Goal: Task Accomplishment & Management: Manage account settings

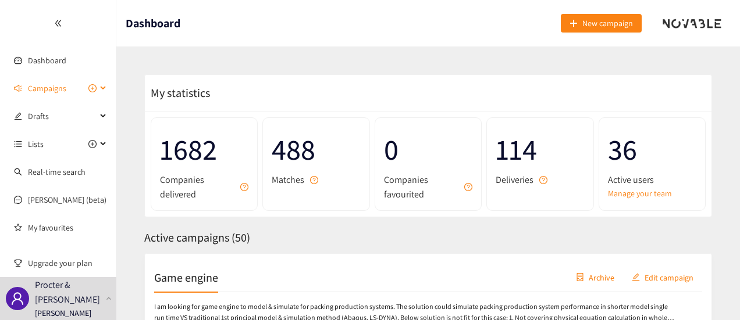
click at [101, 88] on icon at bounding box center [104, 88] width 6 height 0
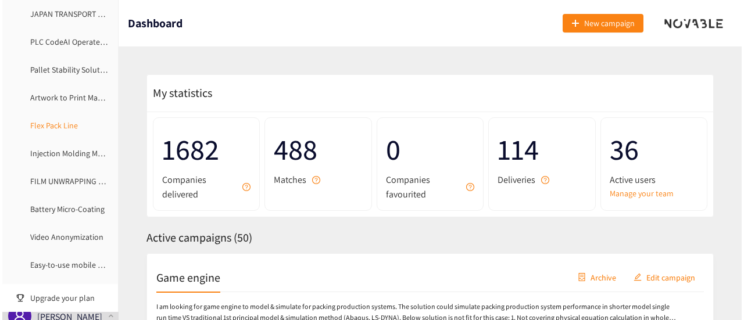
scroll to position [233, 0]
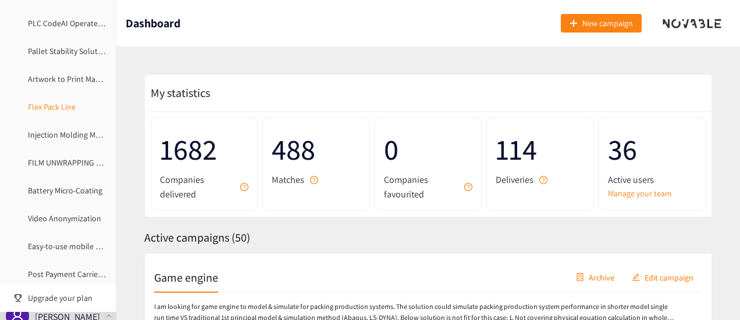
click at [46, 105] on link "Flex Pack Line" at bounding box center [52, 107] width 48 height 10
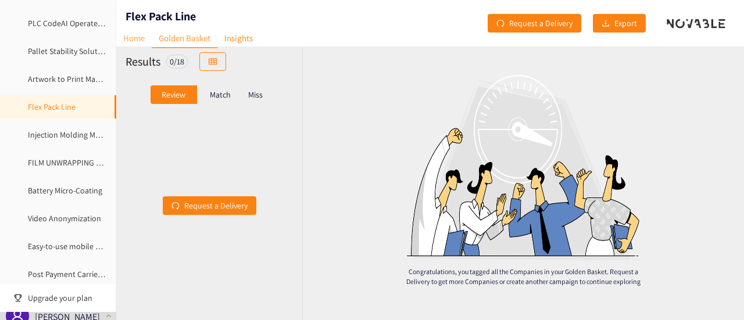
click at [144, 43] on link "Home" at bounding box center [133, 38] width 35 height 18
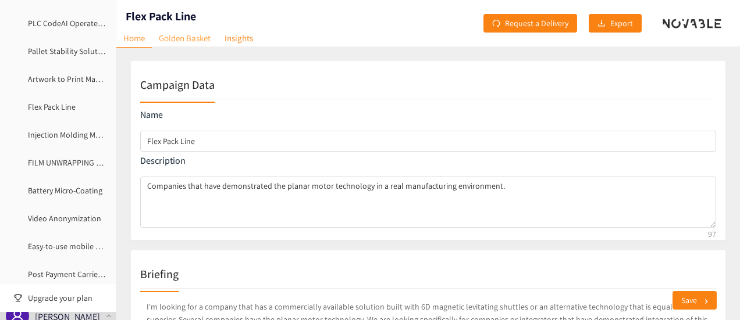
click at [193, 37] on link "Golden Basket" at bounding box center [185, 38] width 66 height 18
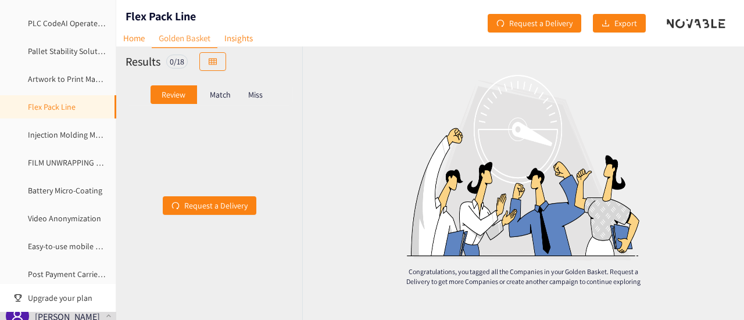
click at [216, 97] on p "Match" at bounding box center [220, 94] width 21 height 9
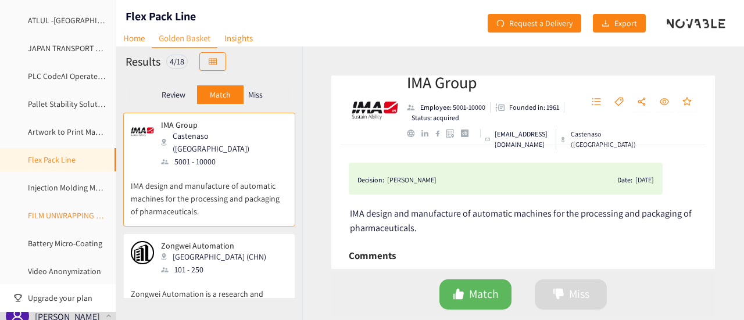
scroll to position [174, 0]
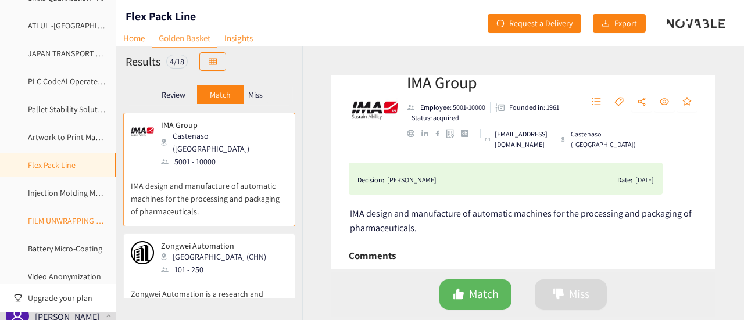
click at [62, 220] on link "FILM UNWRAPPING AUTOMATION" at bounding box center [85, 221] width 114 height 10
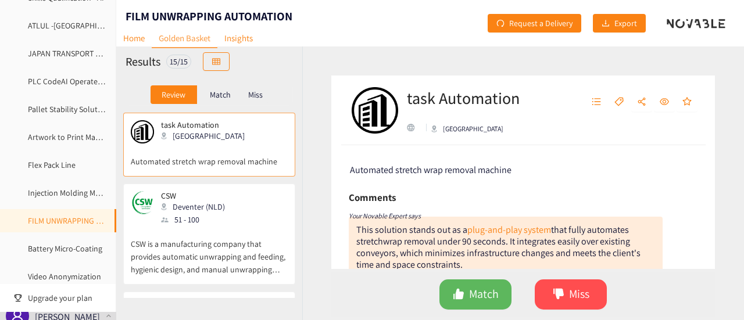
click at [215, 94] on p "Match" at bounding box center [220, 94] width 21 height 9
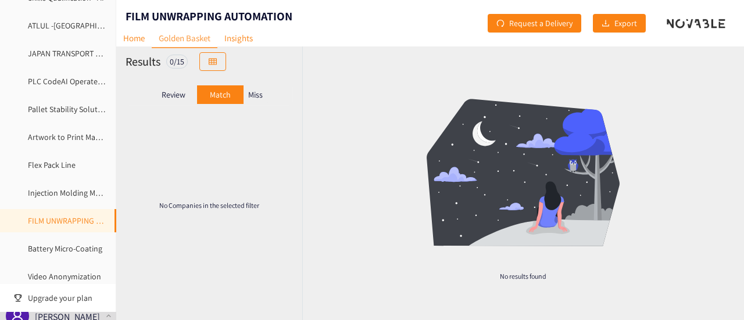
click at [267, 95] on div "Miss" at bounding box center [256, 94] width 24 height 19
click at [165, 99] on p "Review" at bounding box center [174, 94] width 24 height 9
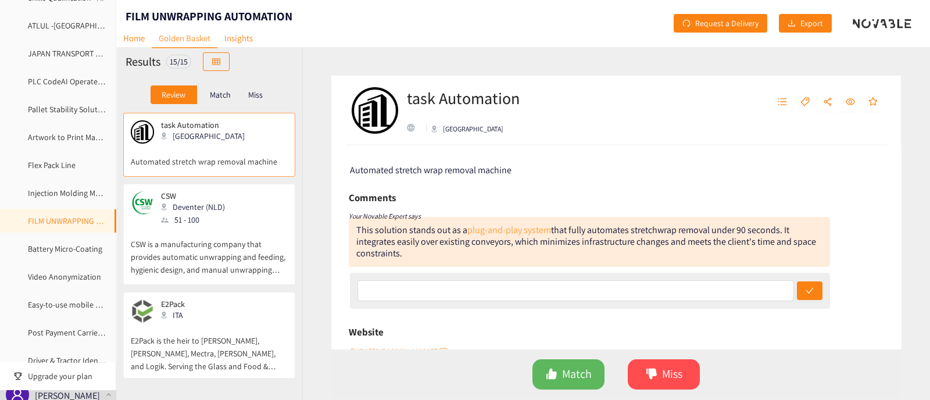
click at [512, 226] on link "plug-and-play system" at bounding box center [510, 230] width 84 height 12
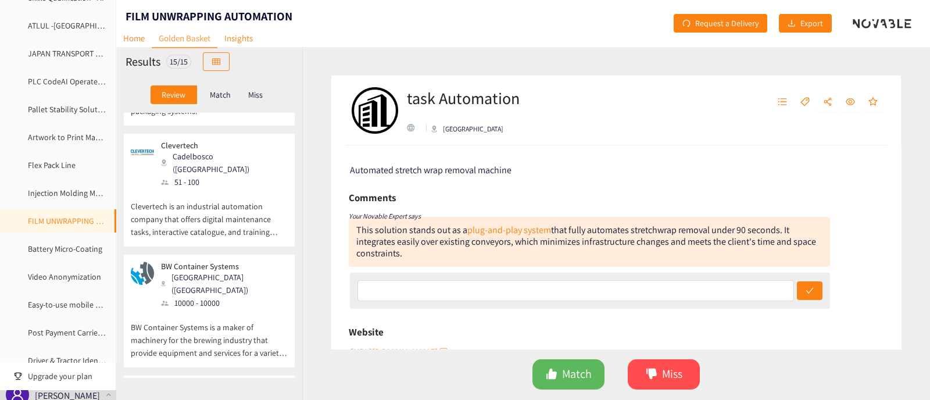
scroll to position [508, 0]
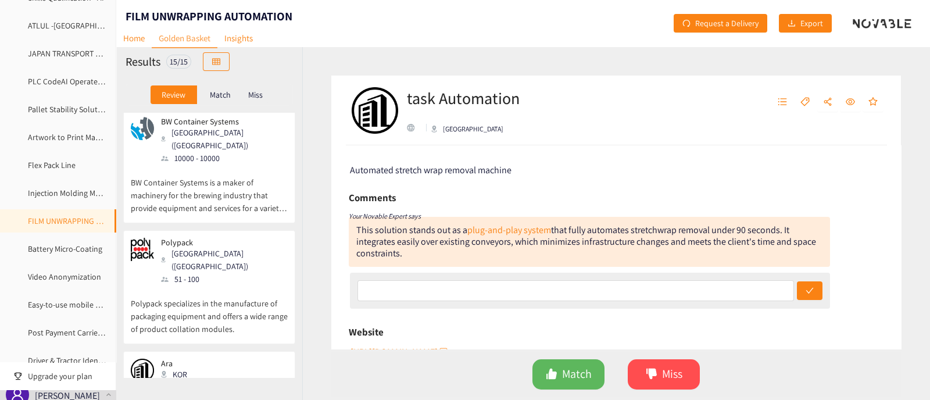
click at [169, 247] on div "[GEOGRAPHIC_DATA] ([GEOGRAPHIC_DATA])" at bounding box center [224, 260] width 126 height 26
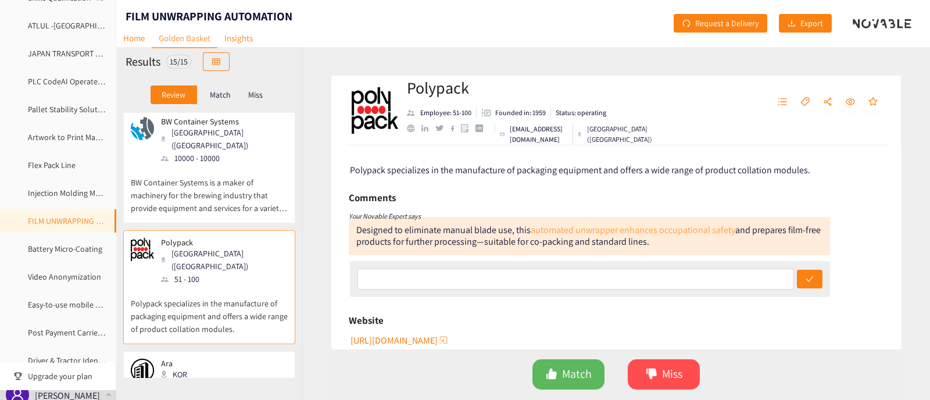
click at [666, 234] on link "automated unwrapper enhances occupational safety" at bounding box center [633, 230] width 205 height 12
click at [209, 166] on p "BW Container Systems is a maker of machinery for the brewing industry that prov…" at bounding box center [209, 190] width 157 height 50
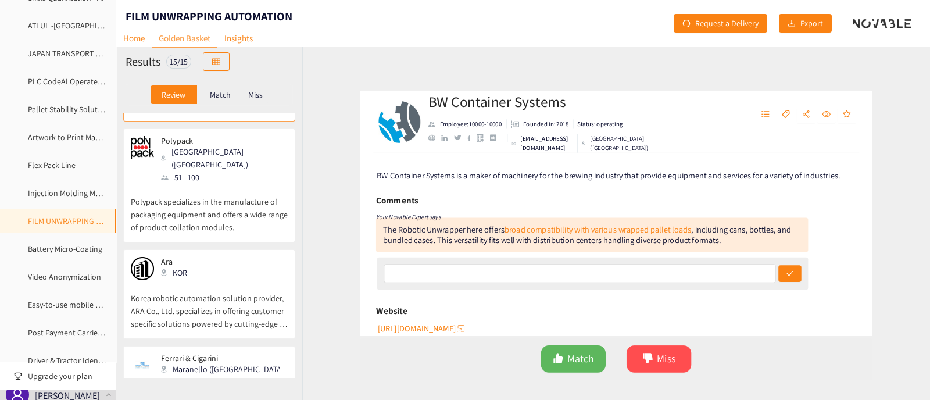
scroll to position [727, 0]
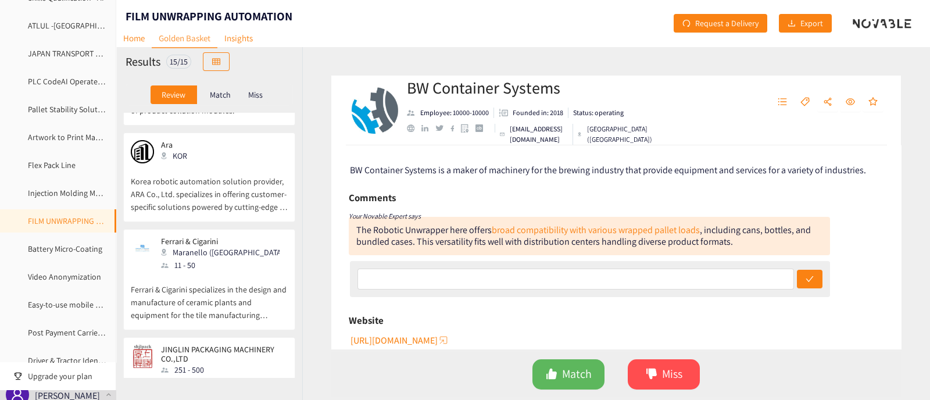
click at [219, 272] on p "Ferrari & Cigarini specializes in the design and manufacture of ceramic plants …" at bounding box center [209, 297] width 157 height 50
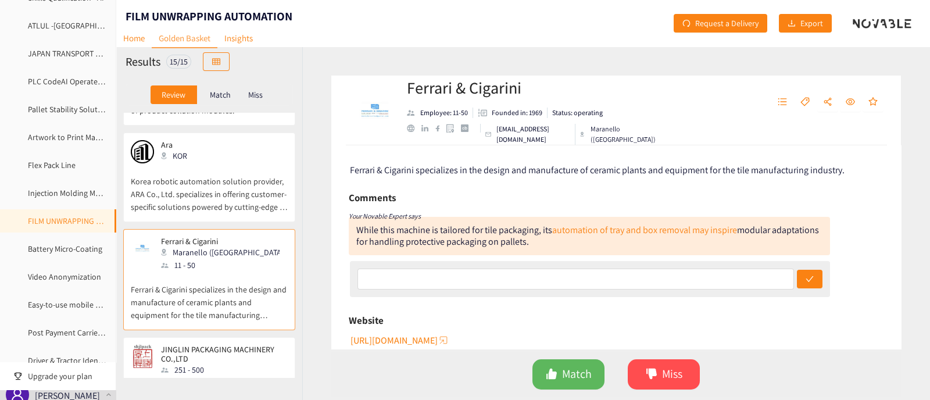
click at [234, 320] on p "JINGLIN PACKAGING MACHINERY CO.,LTDoffers a variety of performance wrapping mac…" at bounding box center [209, 401] width 157 height 50
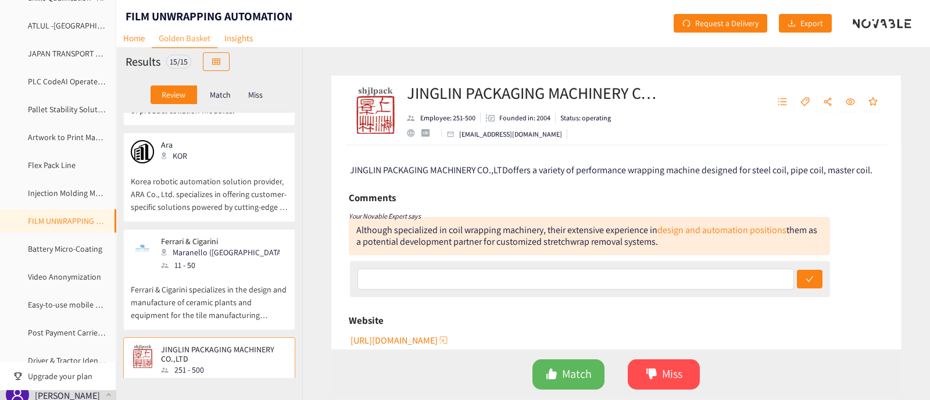
scroll to position [872, 0]
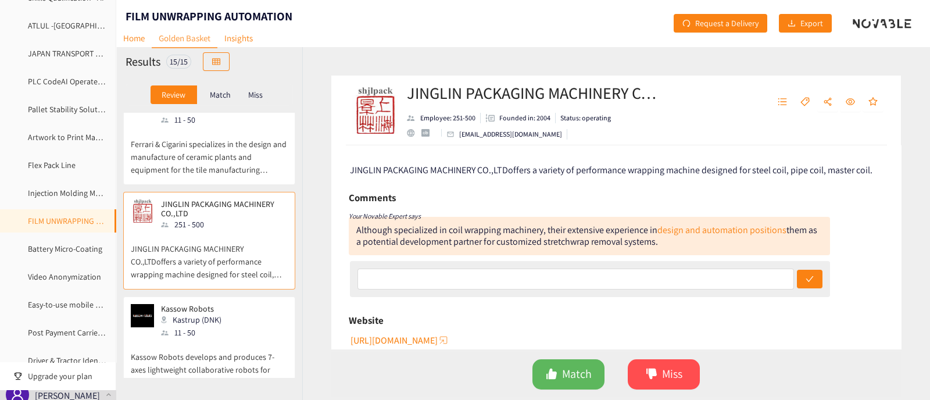
click at [218, 320] on p "Kassow Robots develops and produces 7-axes lightweight collaborative robots for…" at bounding box center [209, 364] width 157 height 50
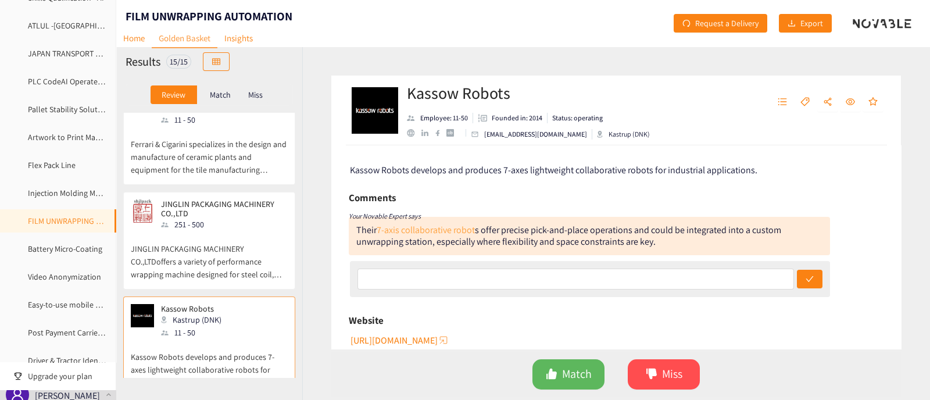
click at [430, 229] on link "7-axis collaborative robot" at bounding box center [426, 230] width 98 height 12
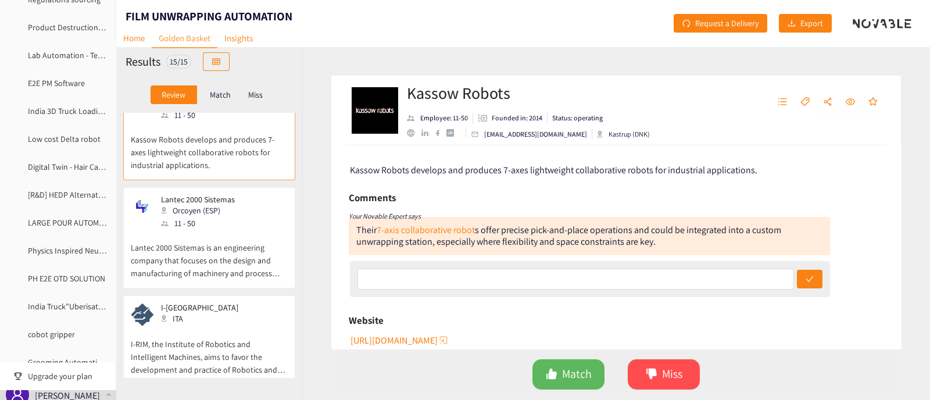
scroll to position [1303, 0]
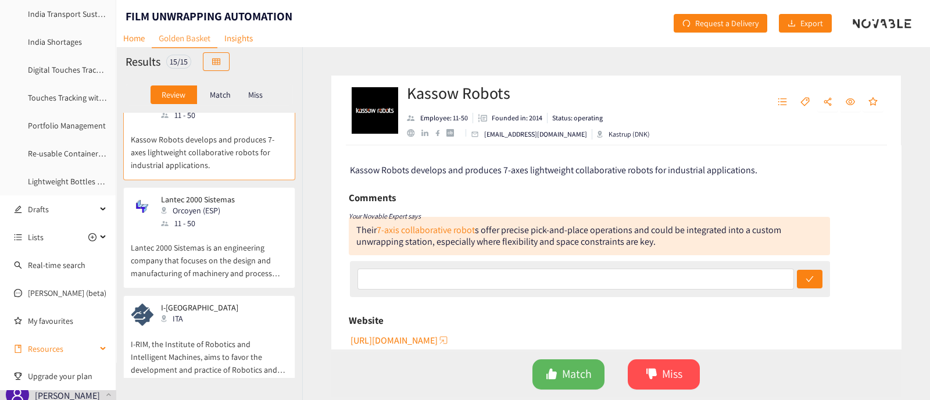
click at [96, 320] on div "Resources" at bounding box center [58, 348] width 116 height 23
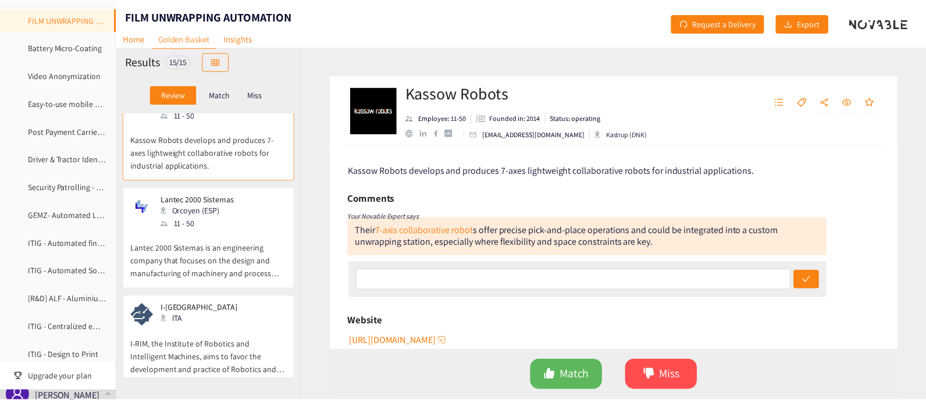
scroll to position [0, 0]
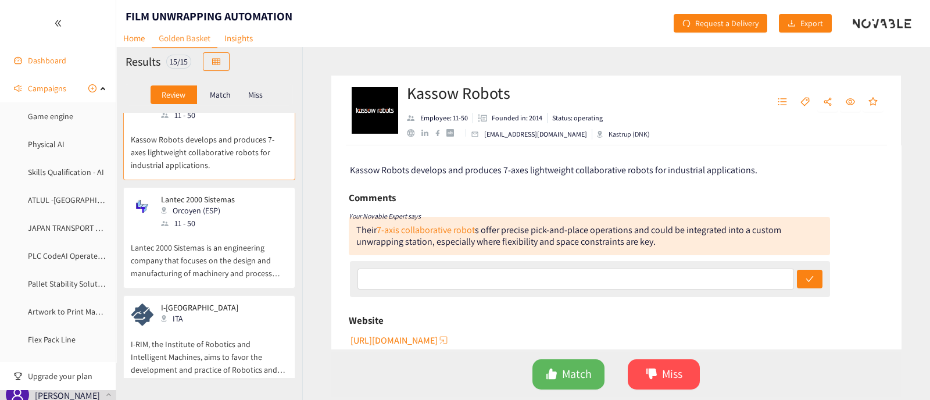
click at [37, 60] on link "Dashboard" at bounding box center [47, 60] width 38 height 10
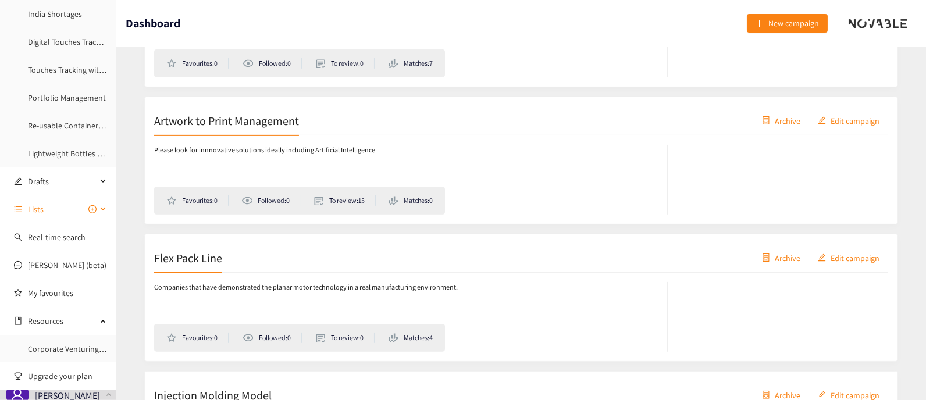
scroll to position [1090, 0]
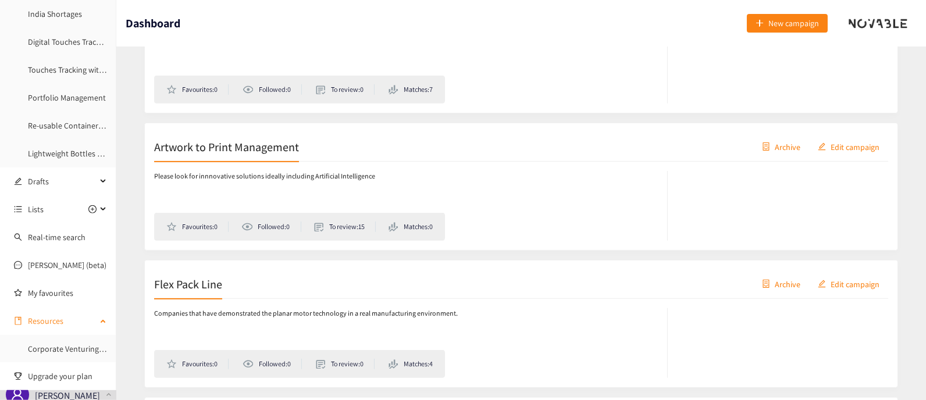
click at [51, 318] on span "Resources" at bounding box center [62, 320] width 69 height 23
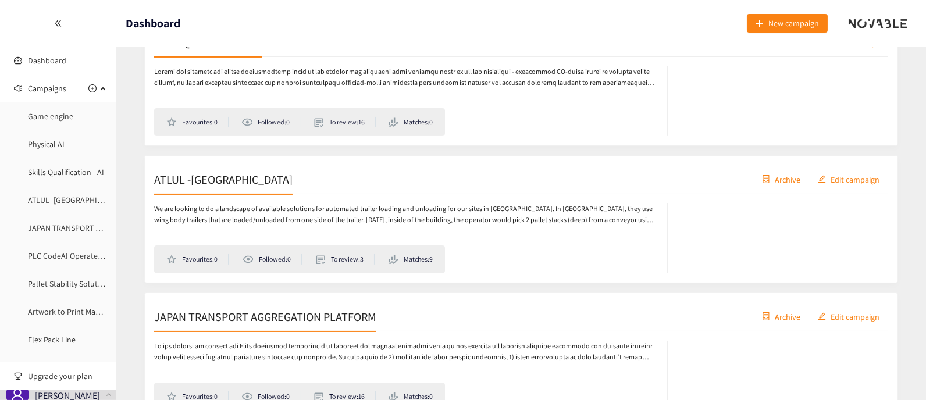
scroll to position [0, 0]
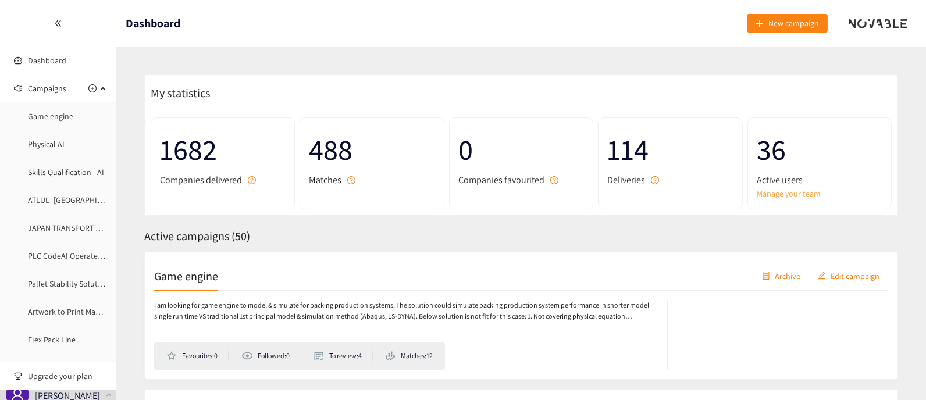
click at [739, 194] on link "Manage your team" at bounding box center [820, 193] width 126 height 13
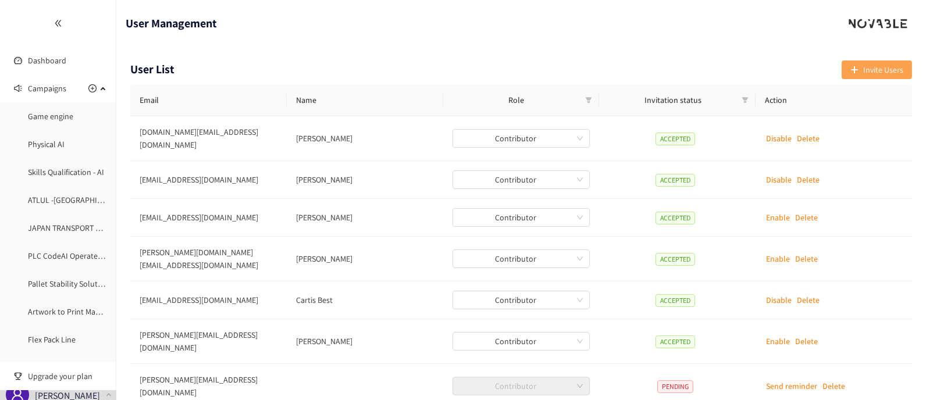
click at [739, 69] on span "Invite Users" at bounding box center [883, 69] width 40 height 13
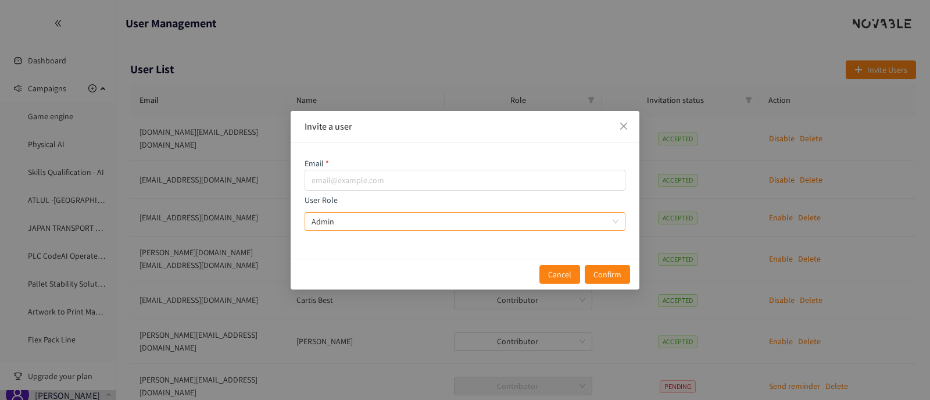
click at [361, 217] on span "Admin" at bounding box center [465, 221] width 307 height 17
click at [361, 217] on input "User Role Admin" at bounding box center [461, 221] width 299 height 17
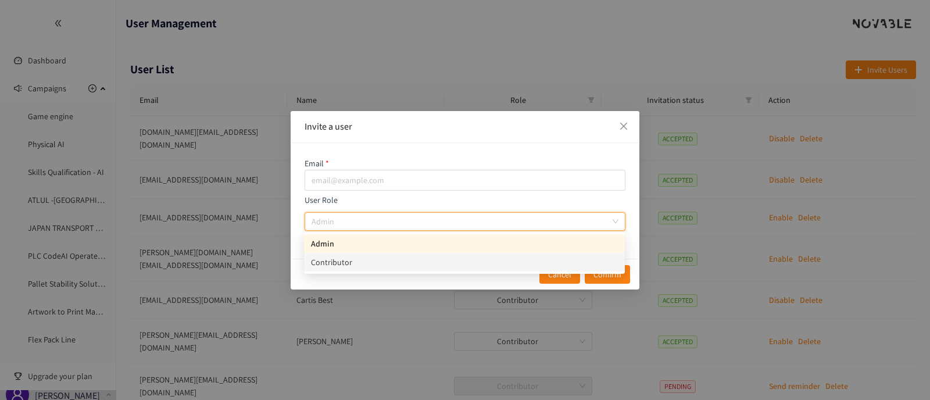
click at [355, 256] on div "Contributor" at bounding box center [464, 262] width 307 height 13
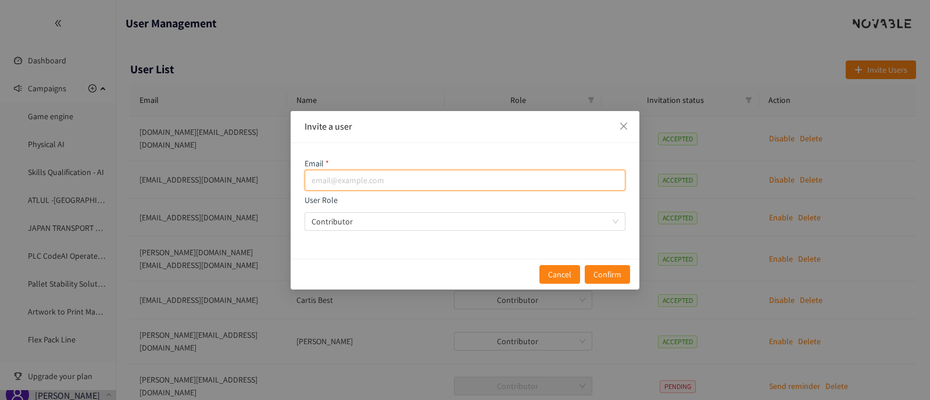
click at [336, 177] on input "email" at bounding box center [465, 180] width 321 height 21
paste input "[EMAIL_ADDRESS][DOMAIN_NAME]"
type input "[EMAIL_ADDRESS][DOMAIN_NAME]"
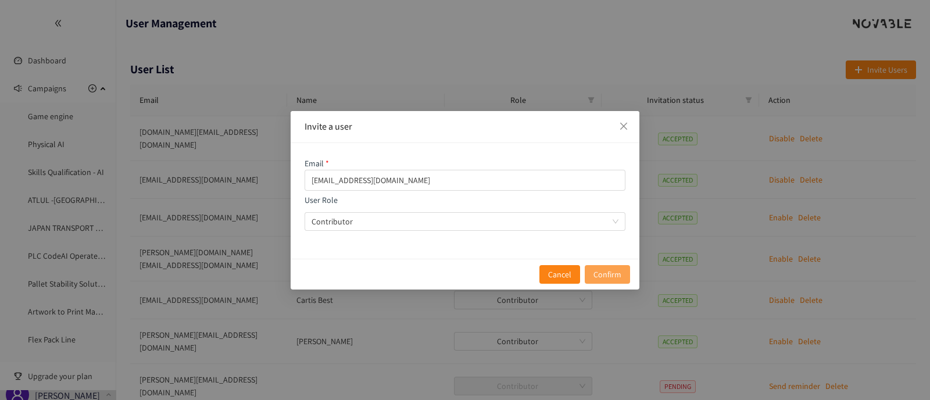
click at [600, 272] on span "Confirm" at bounding box center [608, 274] width 28 height 13
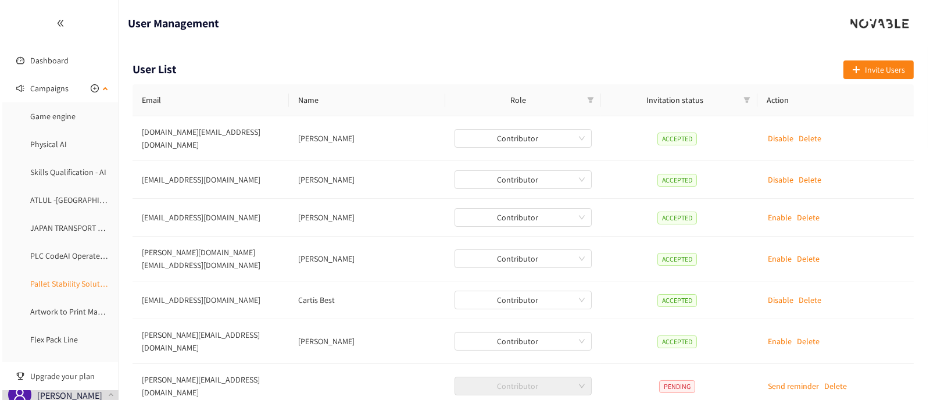
scroll to position [145, 0]
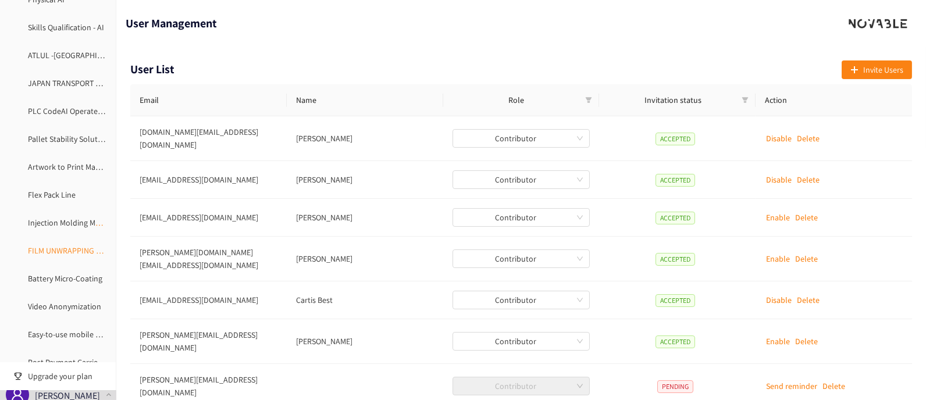
click at [76, 252] on link "FILM UNWRAPPING AUTOMATION" at bounding box center [85, 250] width 114 height 10
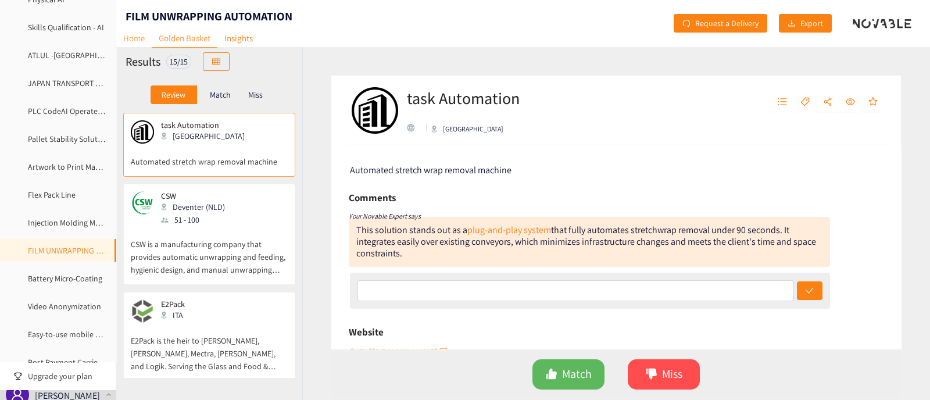
click at [135, 38] on link "Home" at bounding box center [133, 38] width 35 height 18
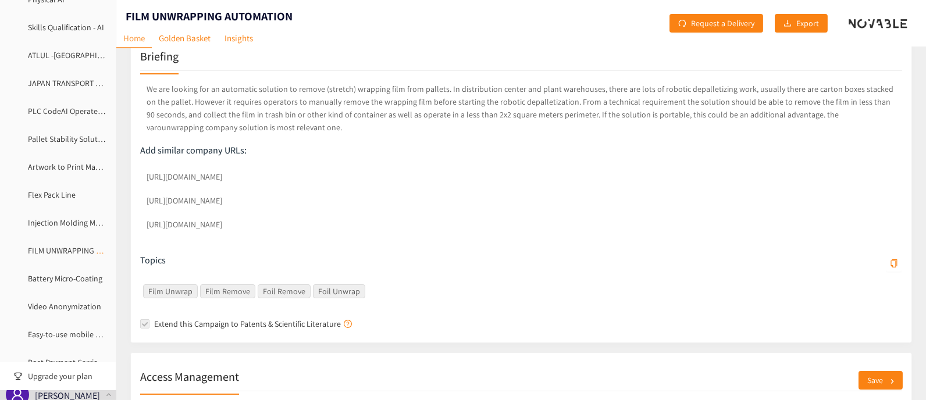
scroll to position [145, 0]
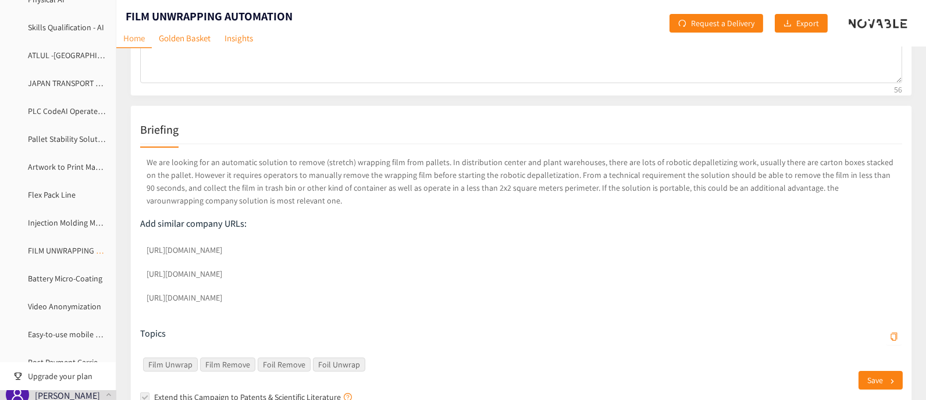
click at [138, 238] on div "Briefing We are looking for an automatic solution to remove (stretch) wrapping …" at bounding box center [521, 260] width 782 height 311
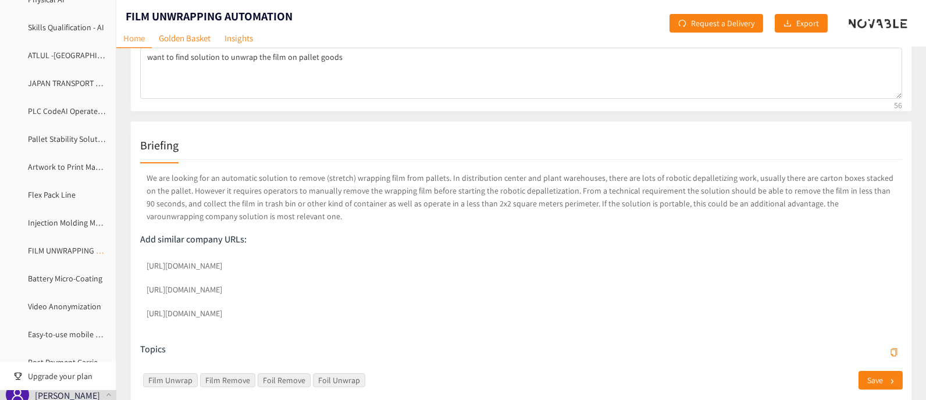
scroll to position [0, 0]
